Goal: Submit feedback/report problem

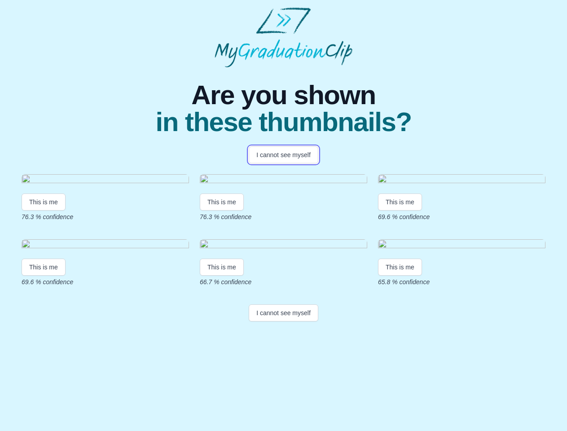
click at [283, 155] on button "I cannot see myself" at bounding box center [284, 154] width 70 height 17
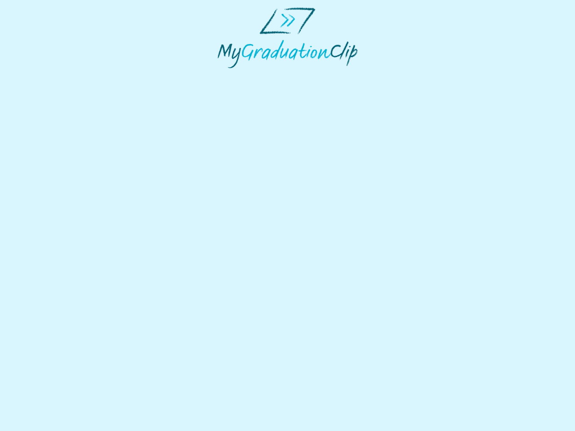
click at [44, 75] on html at bounding box center [287, 37] width 575 height 75
click at [223, 75] on html at bounding box center [287, 37] width 575 height 75
click at [402, 75] on html at bounding box center [287, 37] width 575 height 75
click at [44, 75] on html at bounding box center [287, 37] width 575 height 75
click at [223, 75] on html at bounding box center [287, 37] width 575 height 75
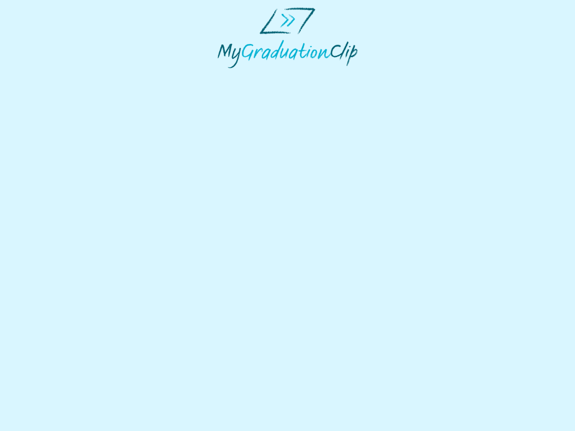
click at [402, 75] on html at bounding box center [287, 37] width 575 height 75
